Goal: Information Seeking & Learning: Learn about a topic

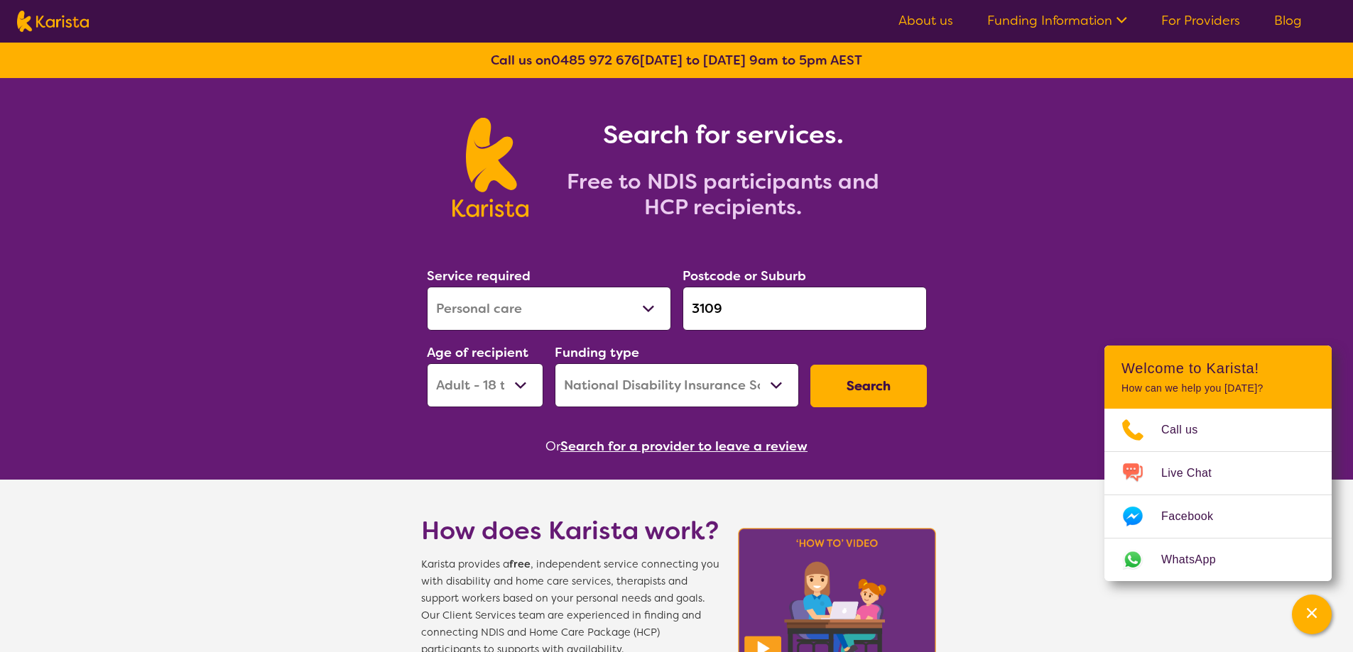
select select "Personal care"
select select "AD"
select select "NDIS"
click at [1312, 616] on icon "Channel Menu" at bounding box center [1311, 613] width 14 height 14
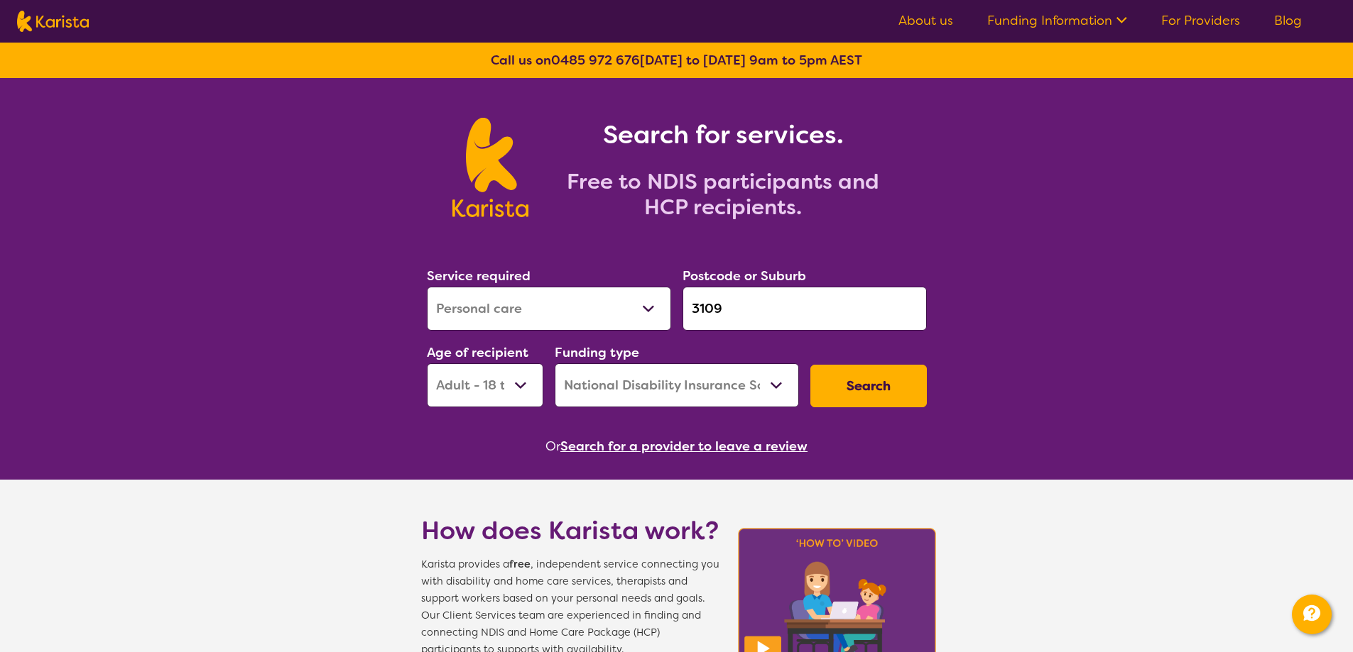
click at [906, 16] on link "About us" at bounding box center [925, 20] width 55 height 17
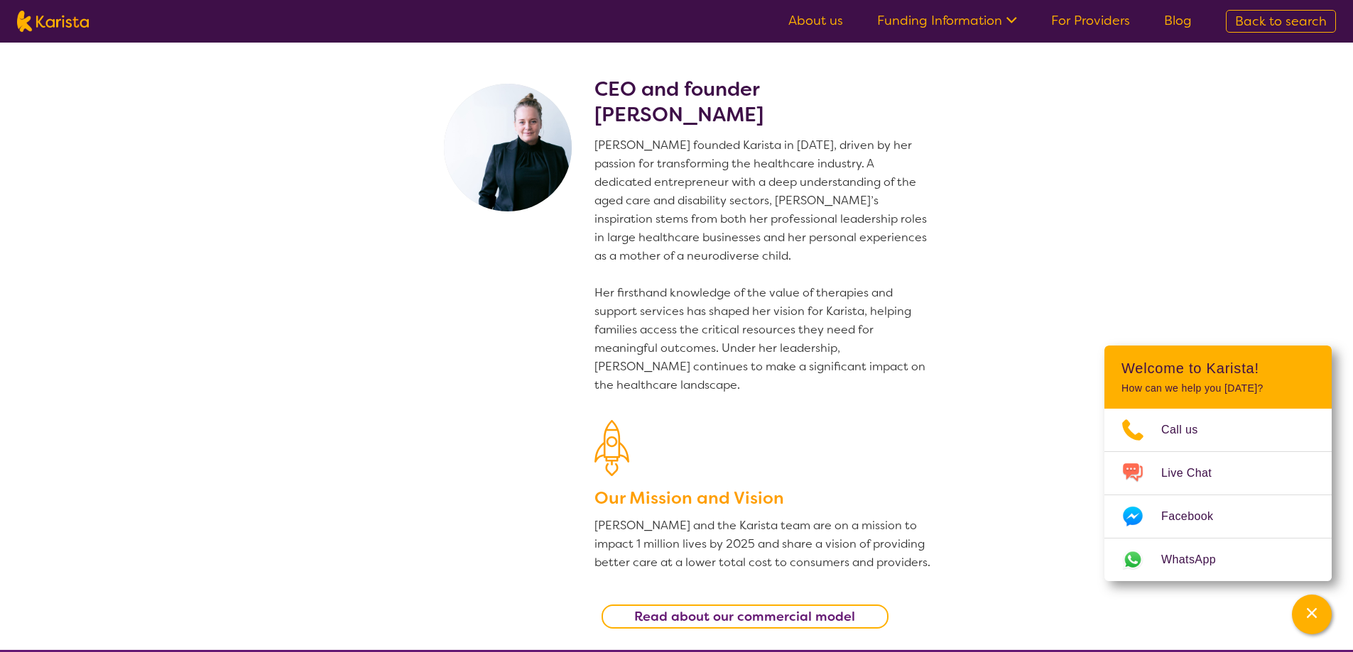
click at [68, 29] on img at bounding box center [53, 21] width 72 height 21
select select "Personal care"
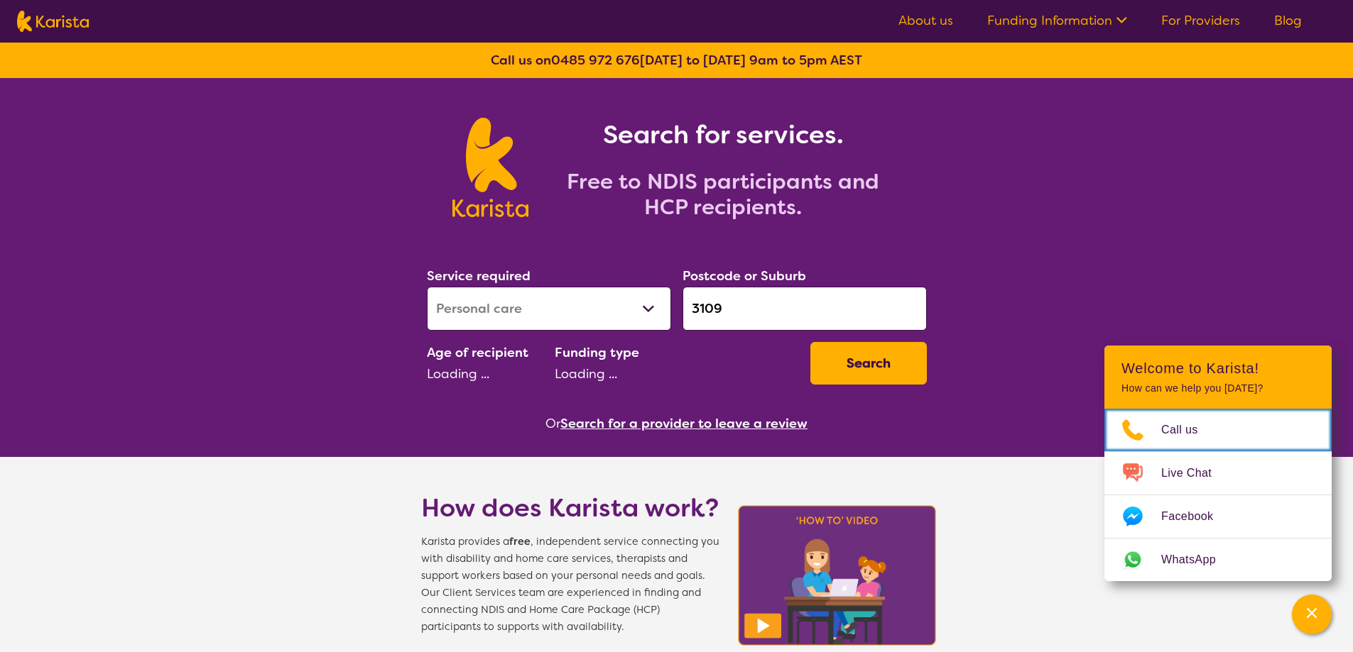
select select "AD"
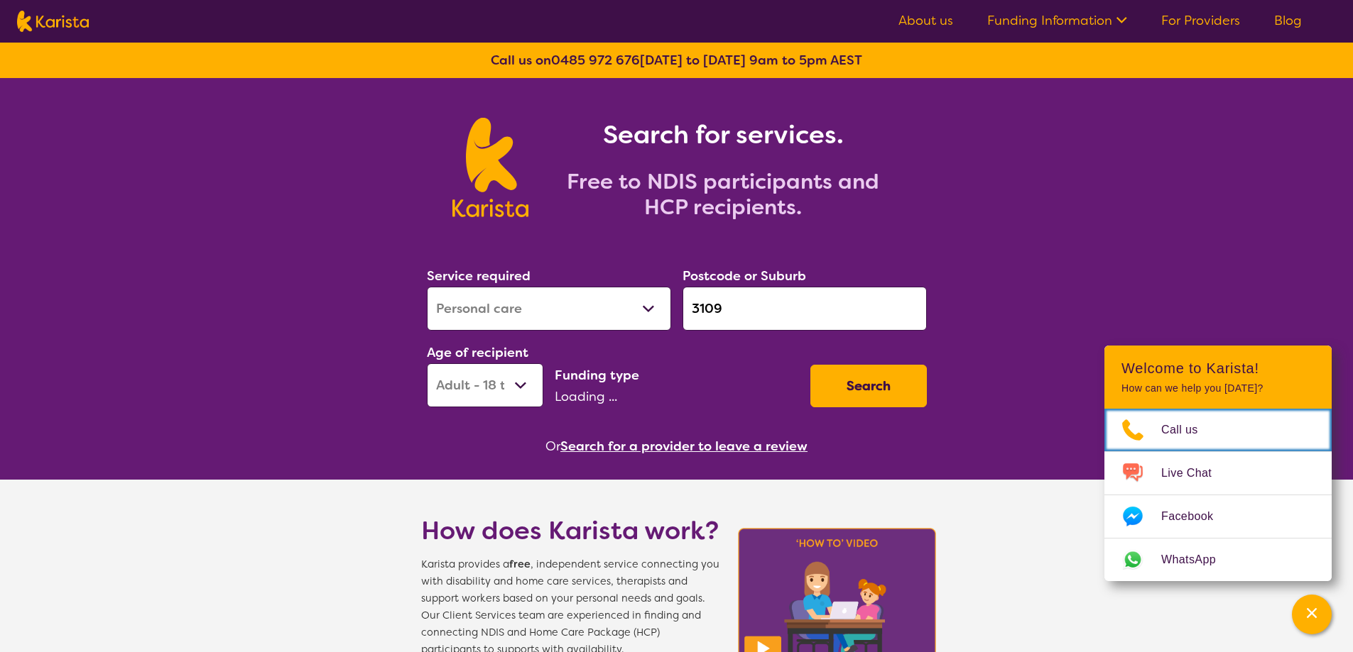
select select "NDIS"
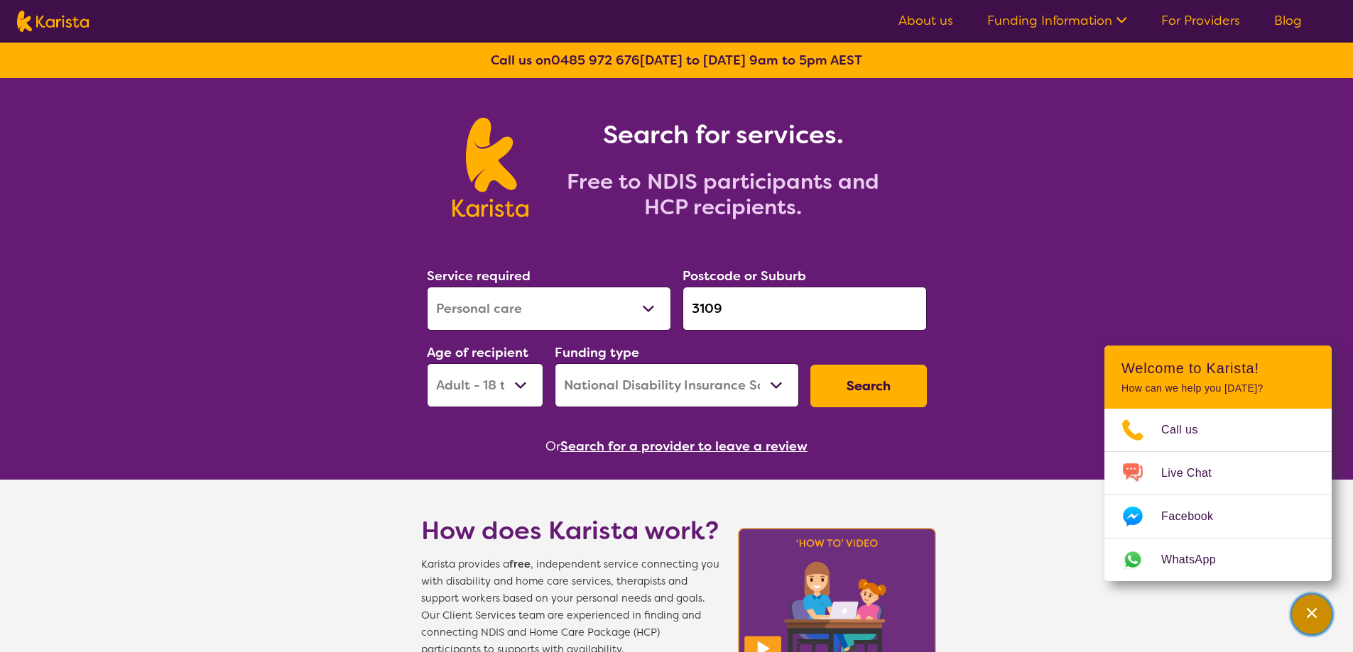
click at [1323, 620] on div "Channel Menu" at bounding box center [1311, 614] width 28 height 31
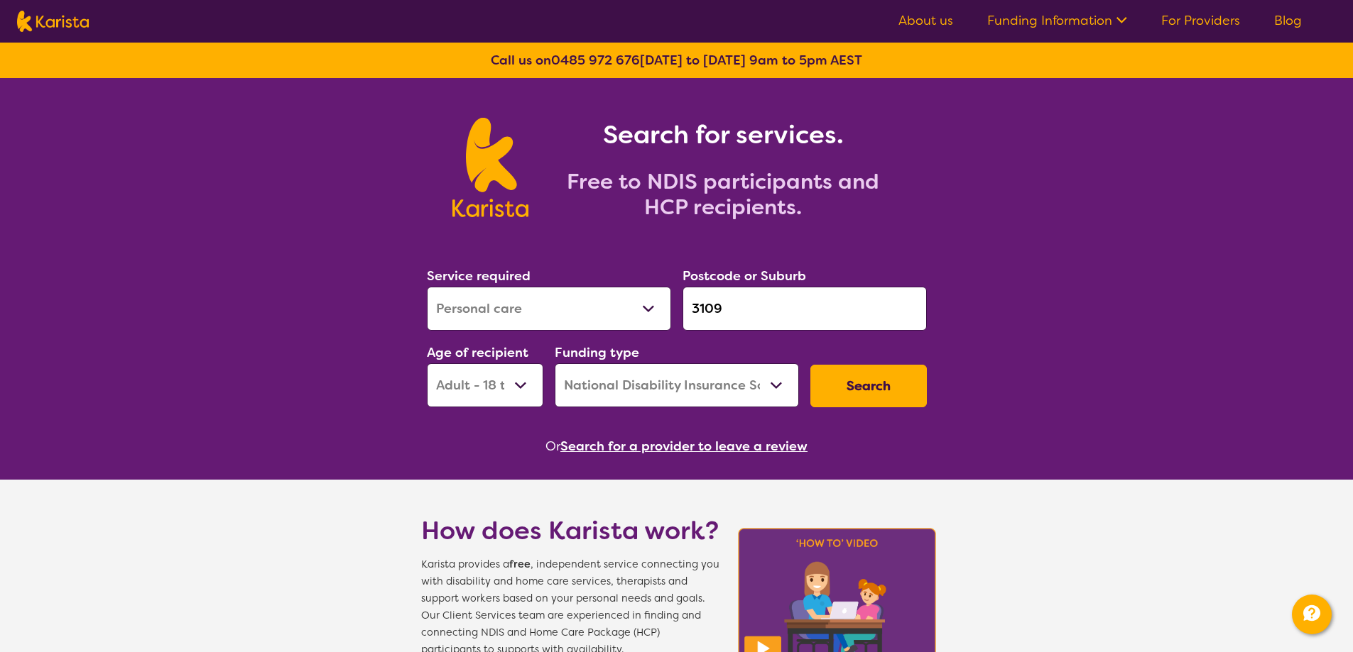
click at [1185, 24] on link "For Providers" at bounding box center [1200, 20] width 79 height 17
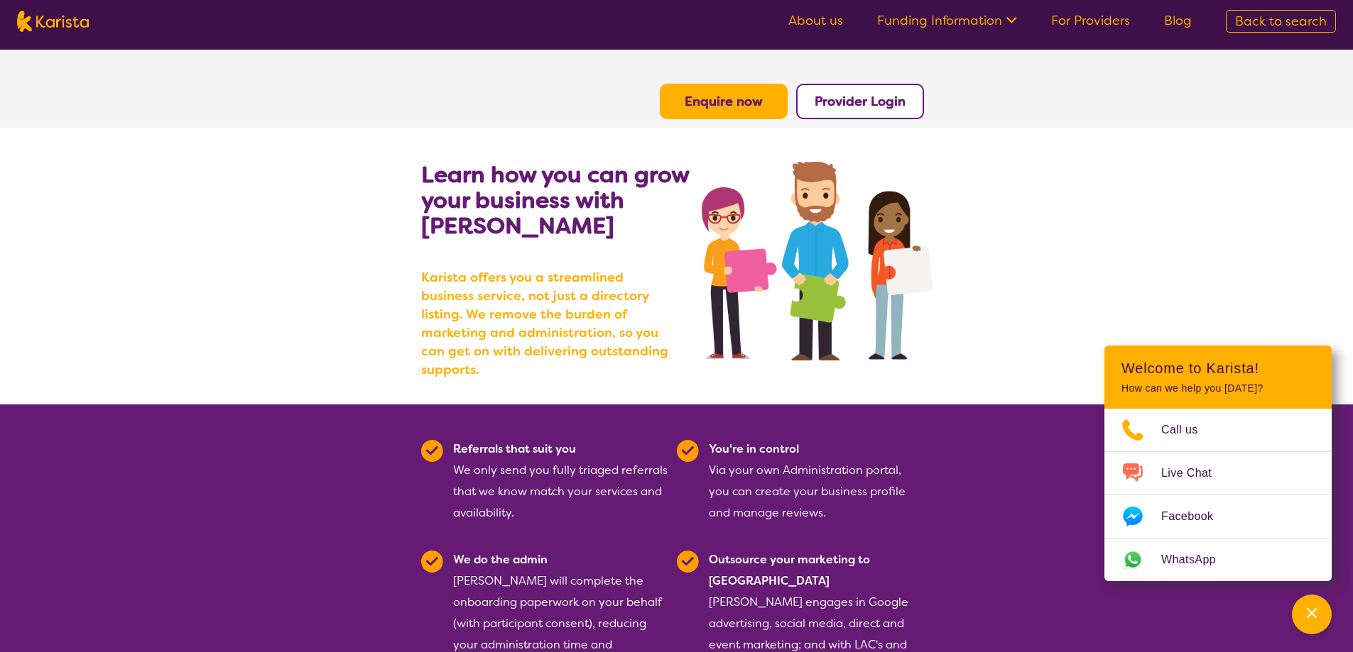
click at [890, 94] on b "Provider Login" at bounding box center [859, 101] width 91 height 17
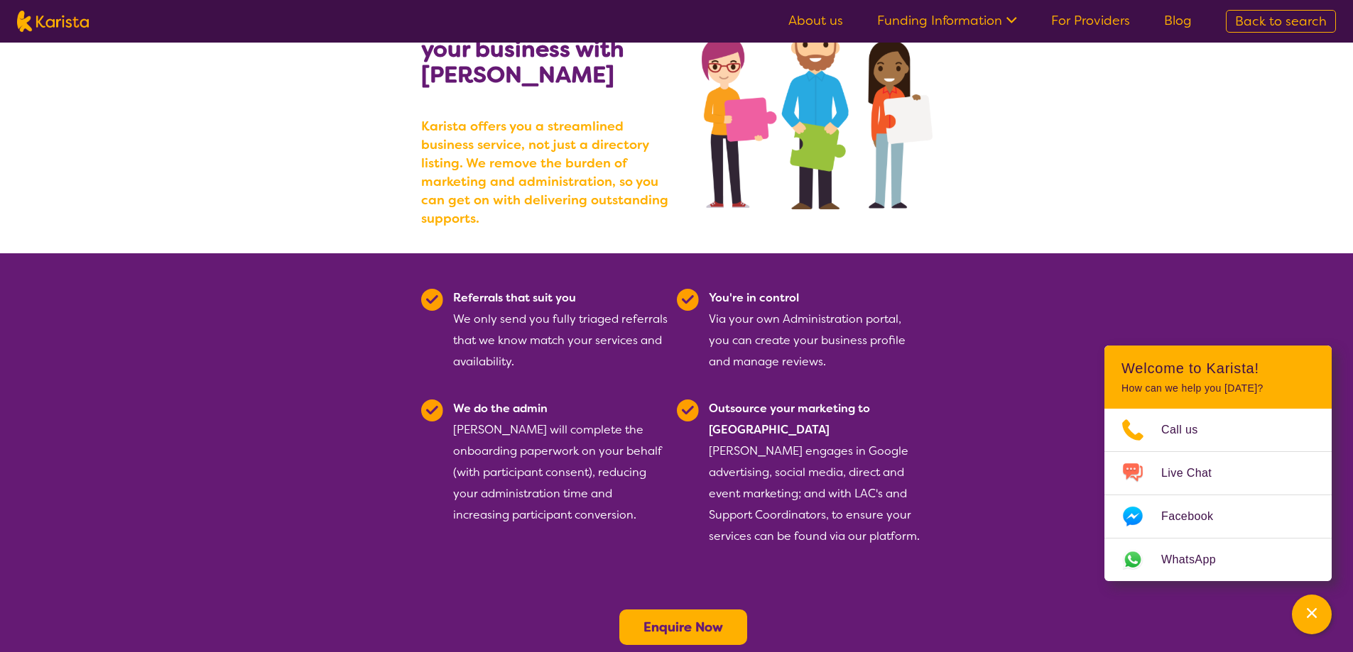
scroll to position [213, 0]
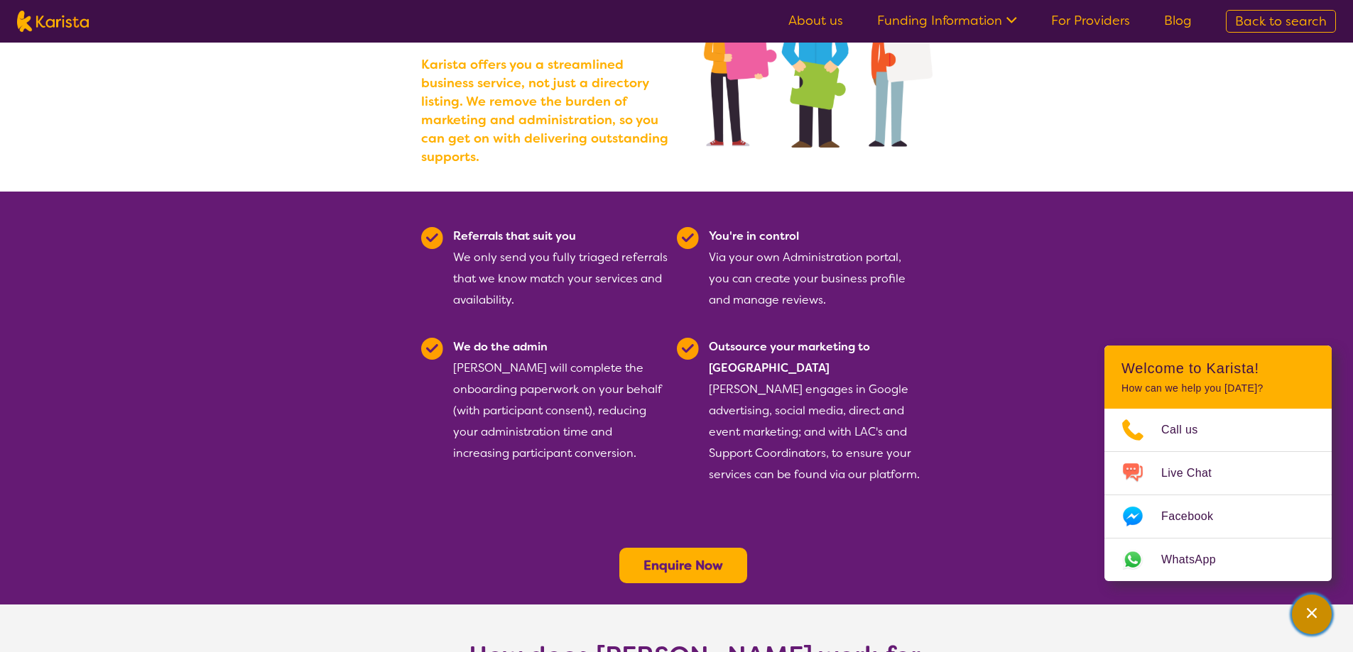
click at [1318, 619] on icon "Channel Menu" at bounding box center [1311, 613] width 14 height 14
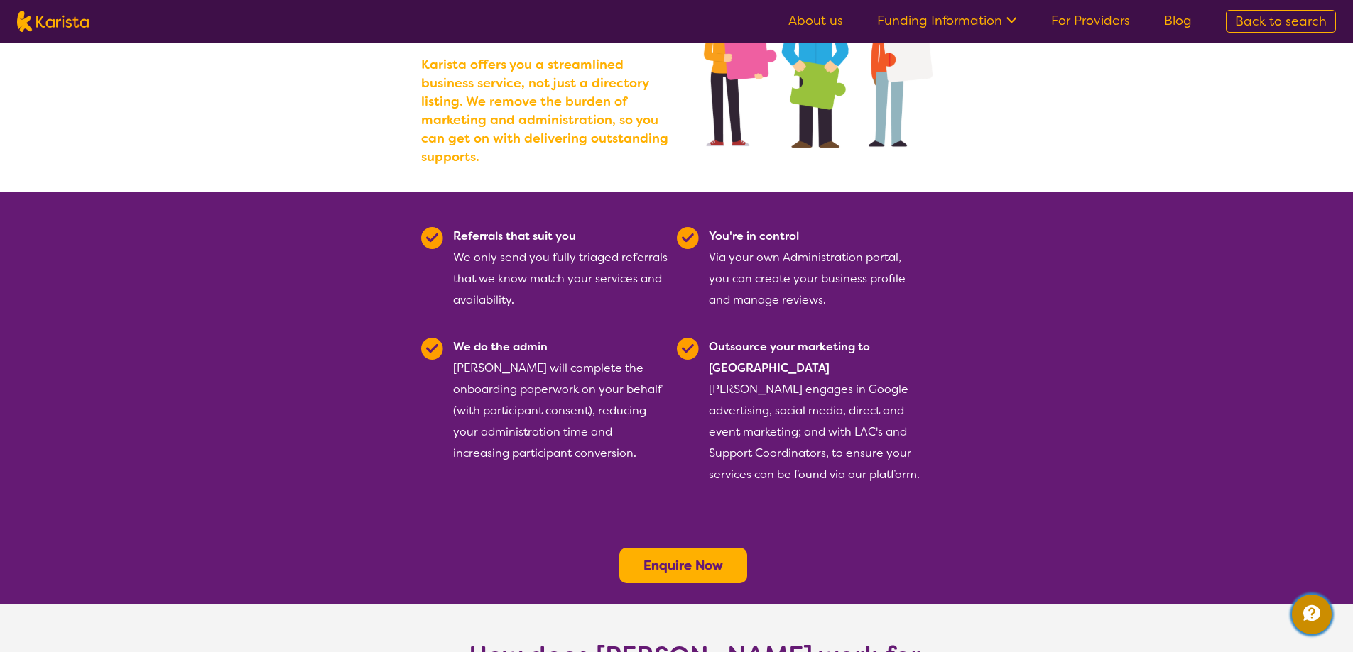
scroll to position [0, 0]
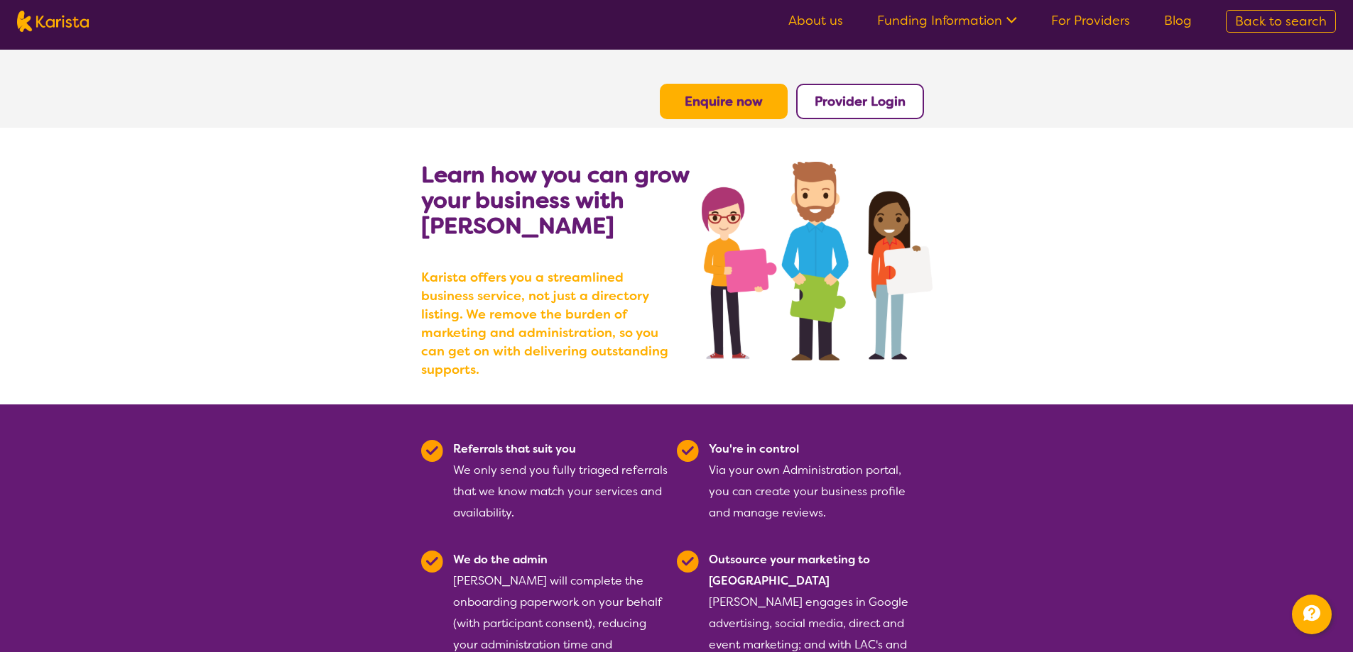
click at [804, 13] on link "About us" at bounding box center [815, 20] width 55 height 17
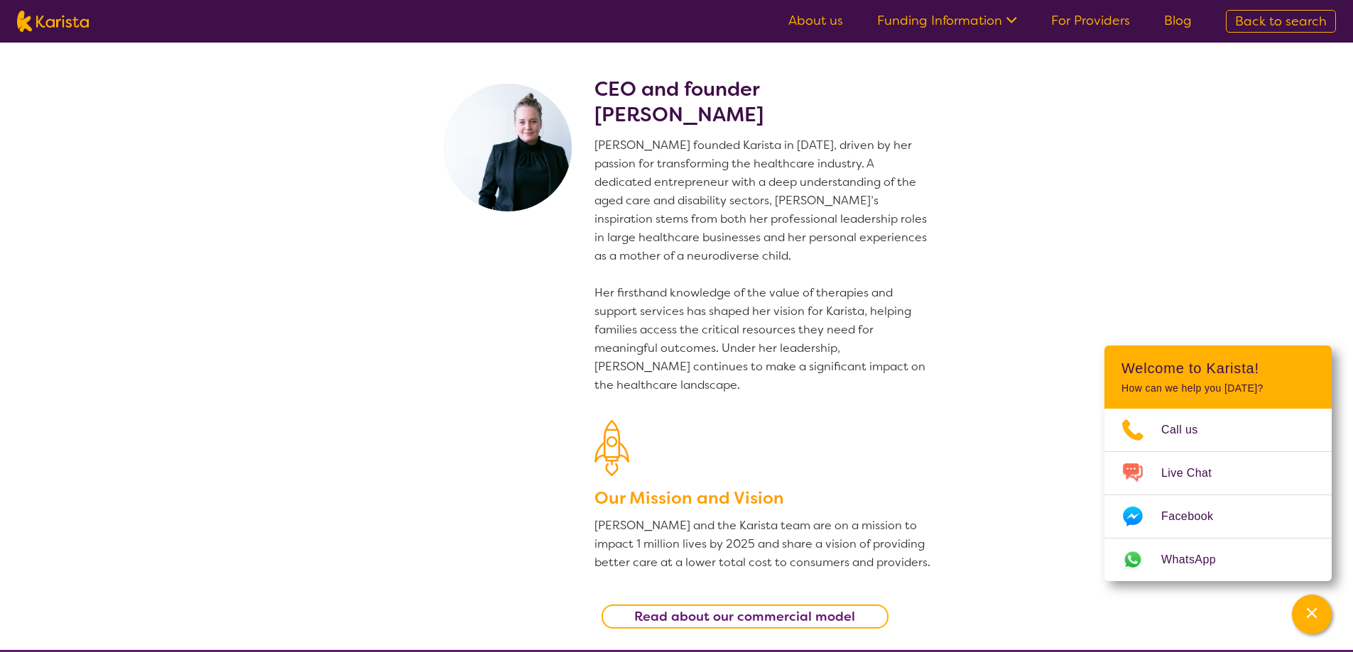
click at [927, 21] on link "Funding Information" at bounding box center [947, 20] width 140 height 17
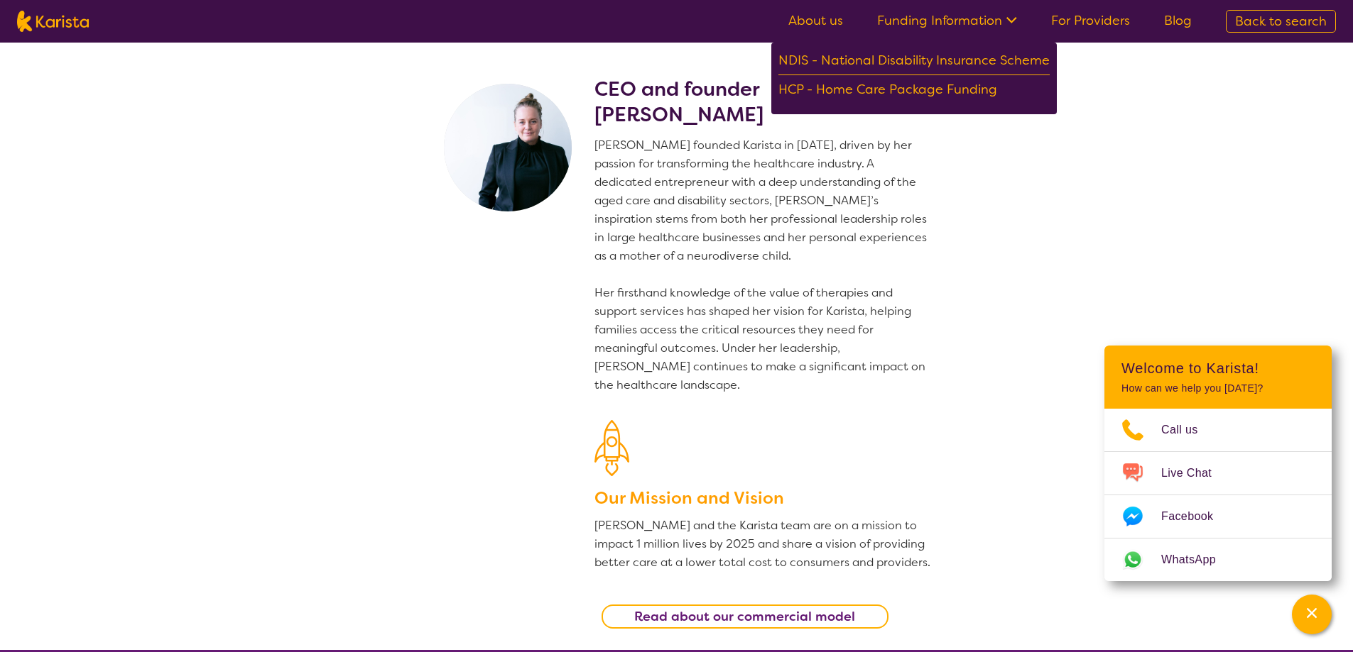
click at [1055, 197] on section "CEO and founder Danielle Bodinnar Danielle founded Karista in 2016, driven by h…" at bounding box center [676, 347] width 1353 height 608
click at [984, 151] on section "CEO and founder Danielle Bodinnar Danielle founded Karista in 2016, driven by h…" at bounding box center [676, 347] width 1353 height 608
click at [796, 19] on link "About us" at bounding box center [815, 20] width 55 height 17
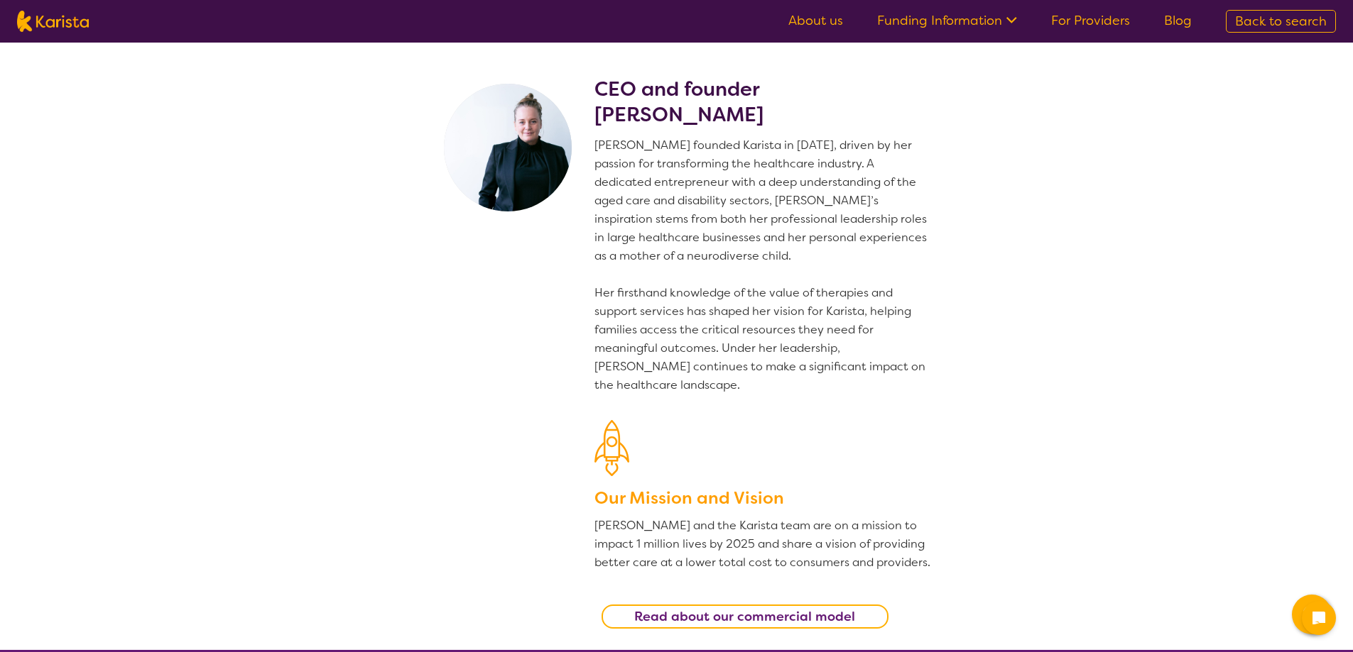
click at [31, 23] on img at bounding box center [53, 21] width 72 height 21
select select "Personal care"
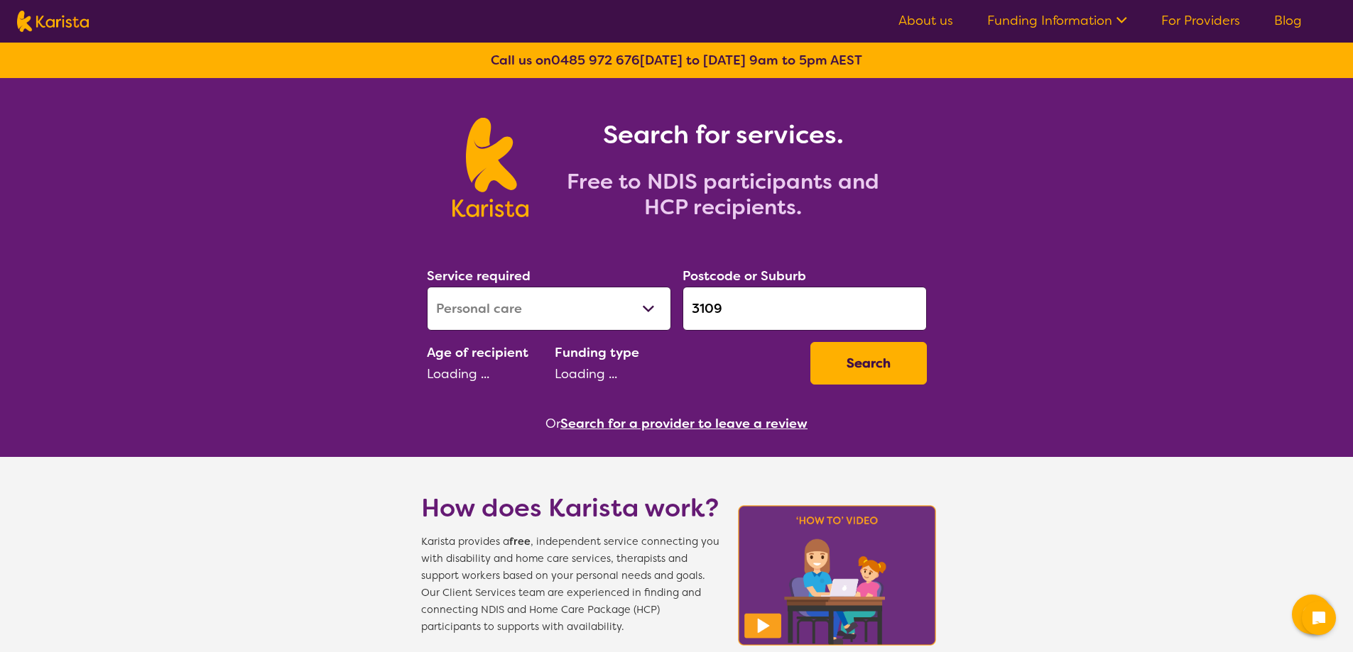
select select "NDIS"
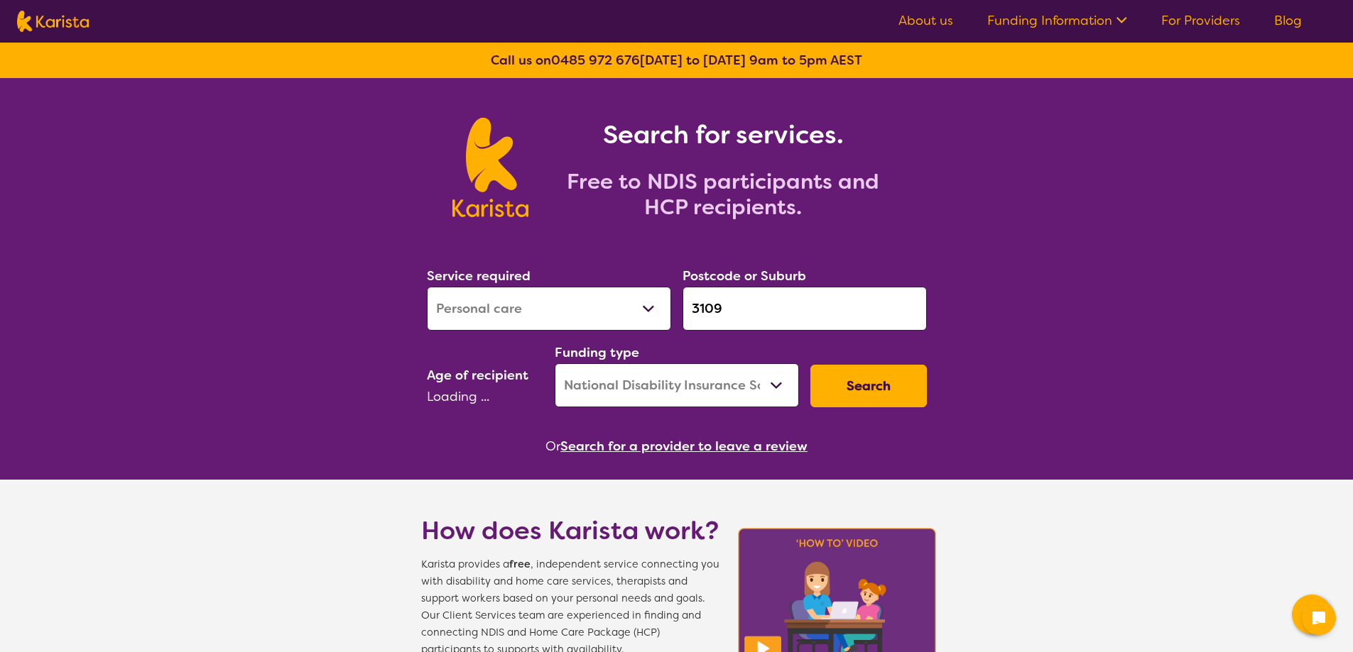
select select "AD"
